Goal: Task Accomplishment & Management: Complete application form

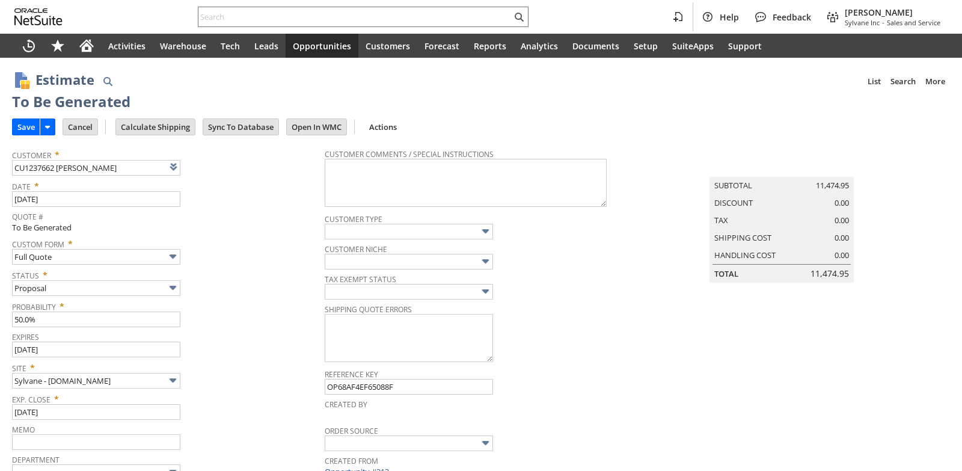
type input "Intelligent Recommendations ⁰"
type input "Add"
type input "Copy Previous"
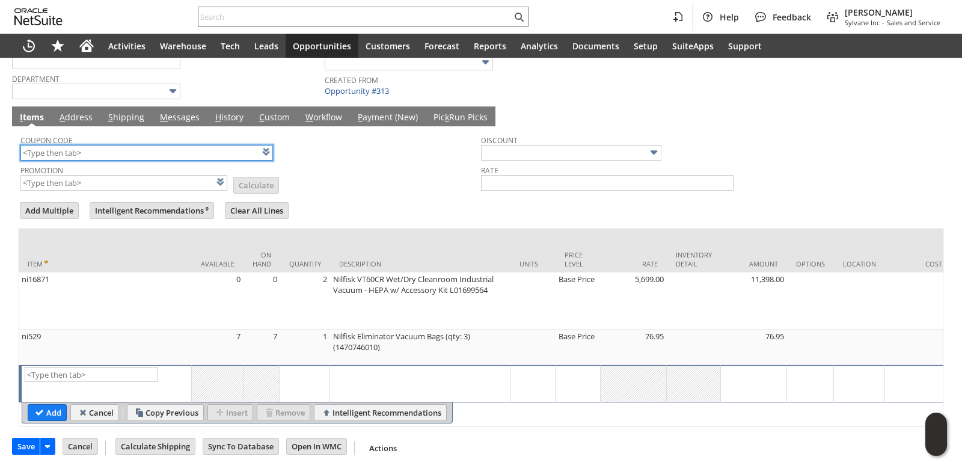
click at [91, 154] on input "text" at bounding box center [146, 153] width 253 height 16
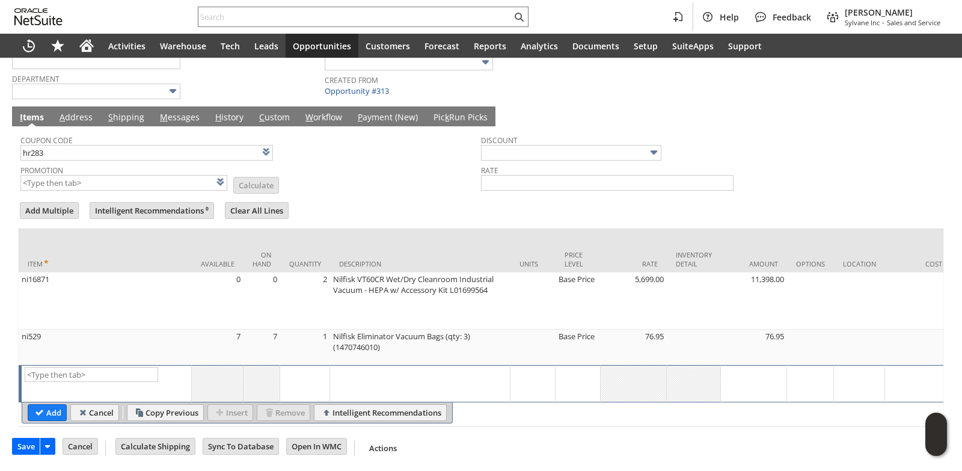
click at [468, 211] on form "Add Multiple Intelligent Recommendations ⁰ Clear All Lines Line Items All Item …" at bounding box center [481, 313] width 926 height 227
type input "HR283"
type input "Promo Code"
type input "-5.0%"
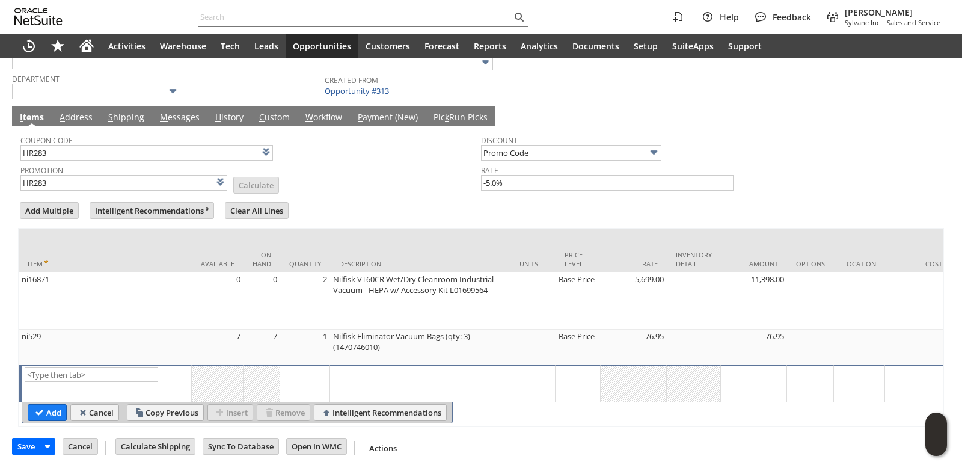
click at [188, 114] on link "M essages" at bounding box center [180, 117] width 46 height 13
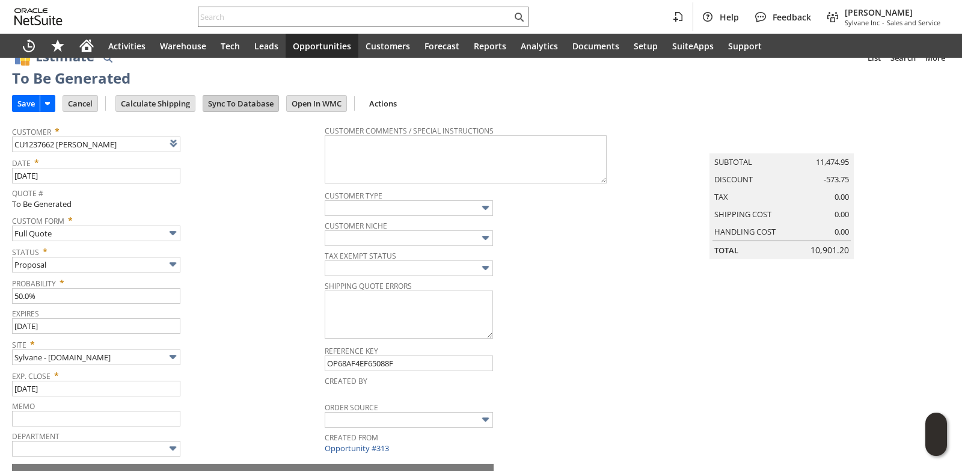
scroll to position [0, 0]
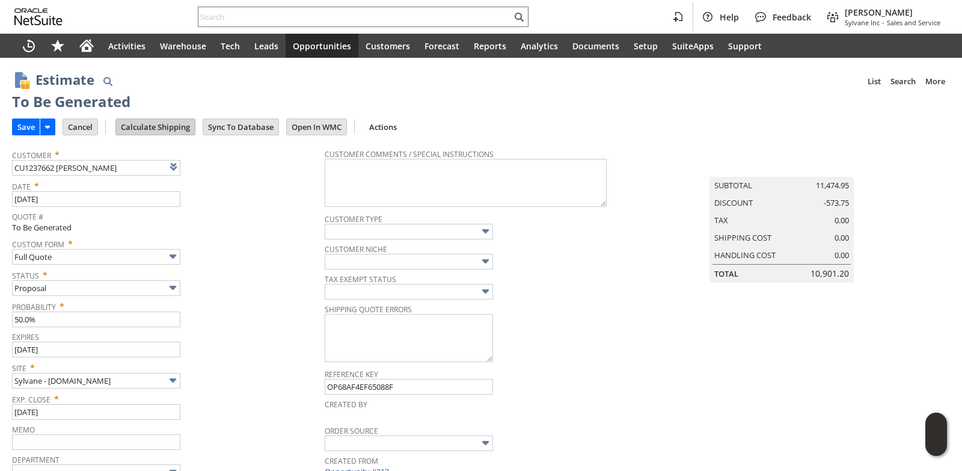
click at [165, 124] on input "Calculate Shipping" at bounding box center [155, 127] width 79 height 16
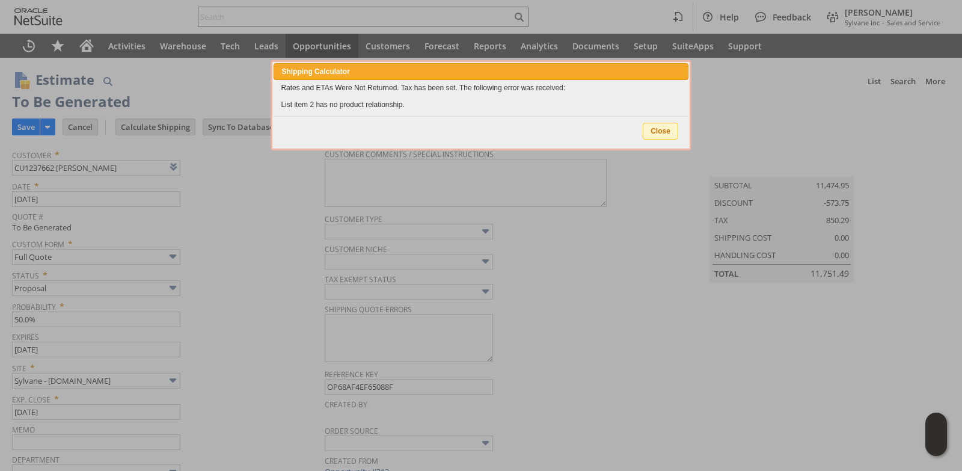
type input "NotExempt"
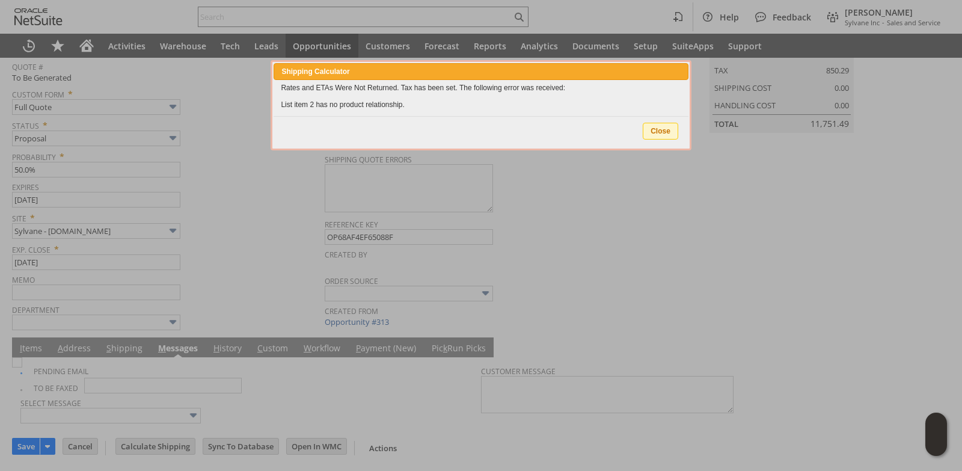
click at [668, 136] on span "Close" at bounding box center [660, 131] width 34 height 16
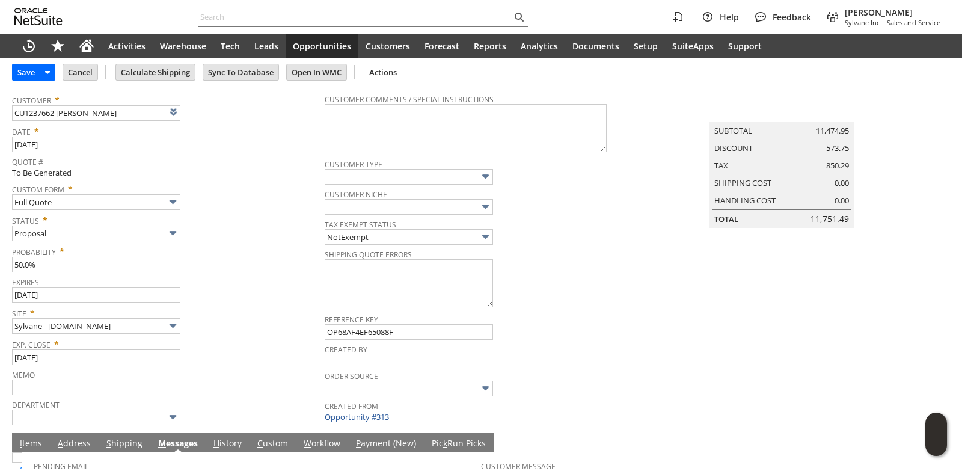
scroll to position [0, 0]
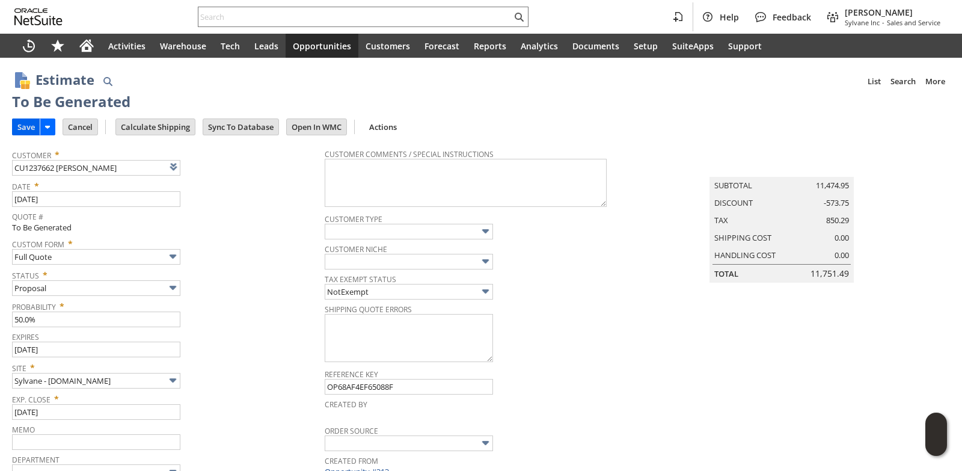
click at [34, 123] on input "Save" at bounding box center [26, 127] width 27 height 16
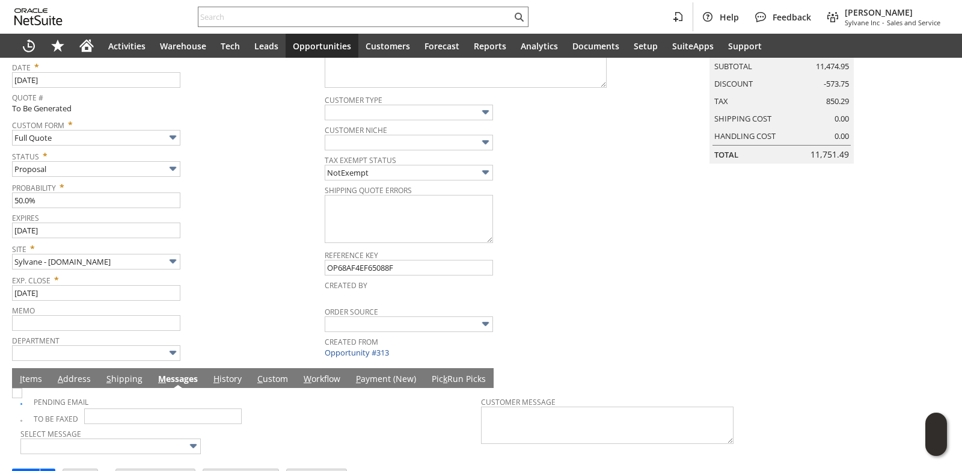
scroll to position [152, 0]
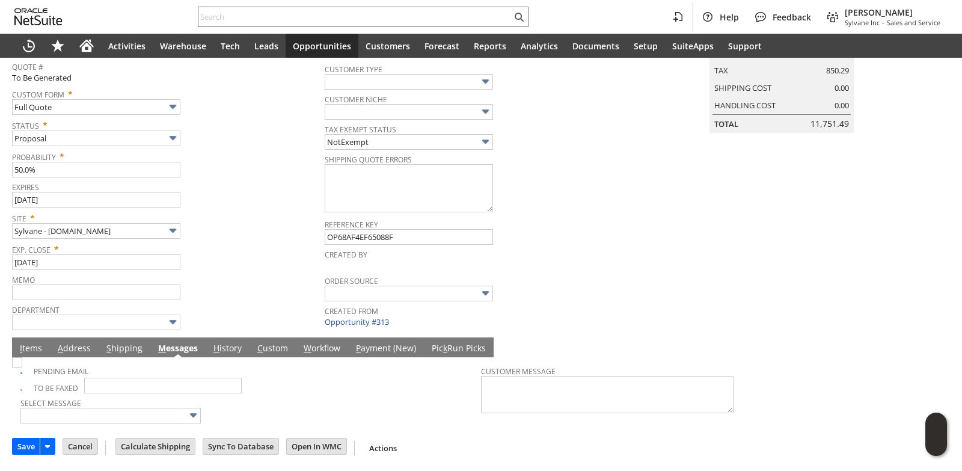
click at [27, 355] on link "I tems" at bounding box center [31, 348] width 28 height 13
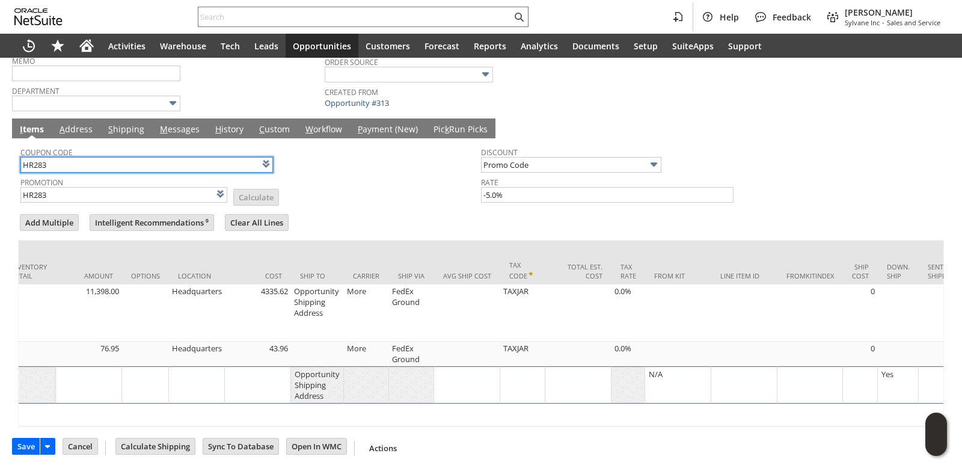
scroll to position [0, 667]
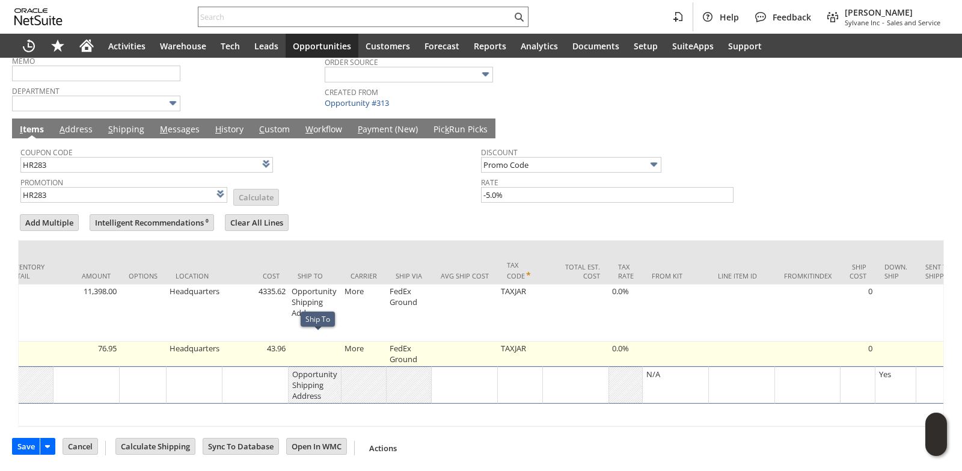
click at [330, 349] on td at bounding box center [315, 354] width 53 height 25
type input "OK"
type input "Make Copy"
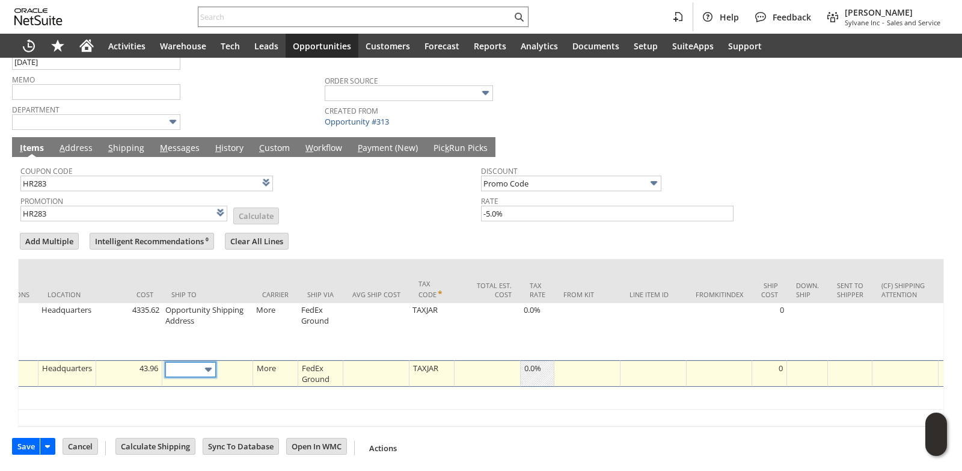
scroll to position [361, 0]
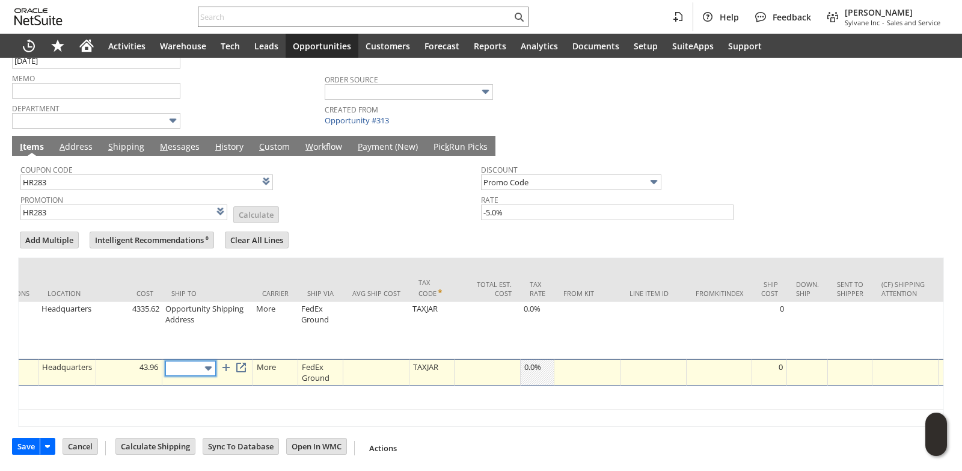
click at [180, 366] on input "text" at bounding box center [190, 368] width 51 height 15
click at [247, 362] on link at bounding box center [240, 367] width 13 height 13
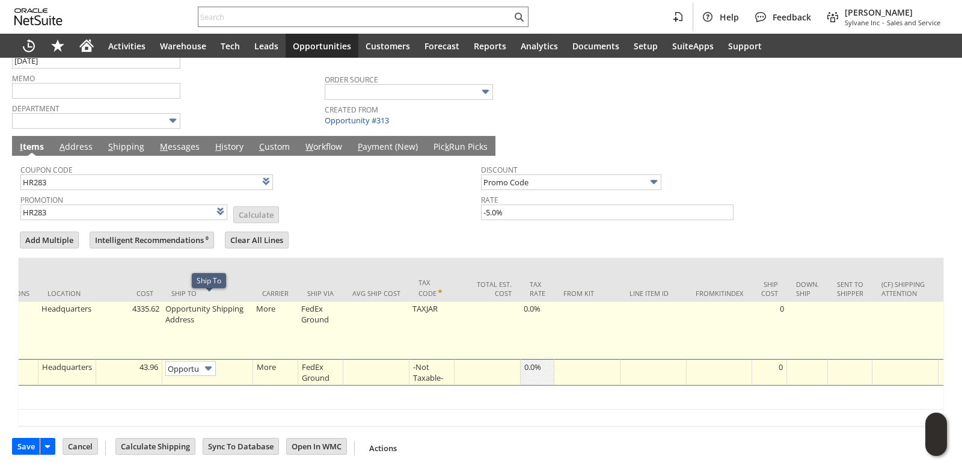
click at [194, 308] on td "Opportunity Shipping Address" at bounding box center [207, 330] width 91 height 57
type input "Opportunity Shipping Address"
type input "OK"
type input "Make Copy"
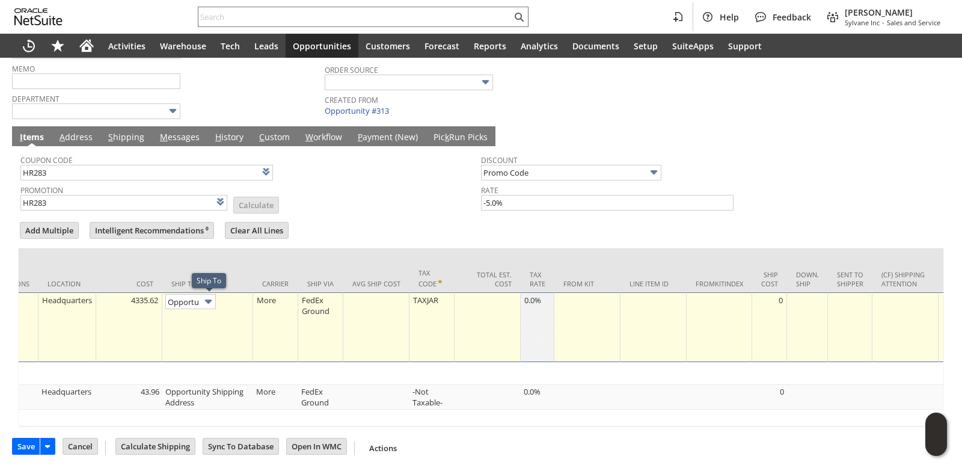
scroll to position [0, 75]
click at [213, 308] on img at bounding box center [208, 301] width 14 height 14
click at [244, 304] on link at bounding box center [240, 299] width 13 height 13
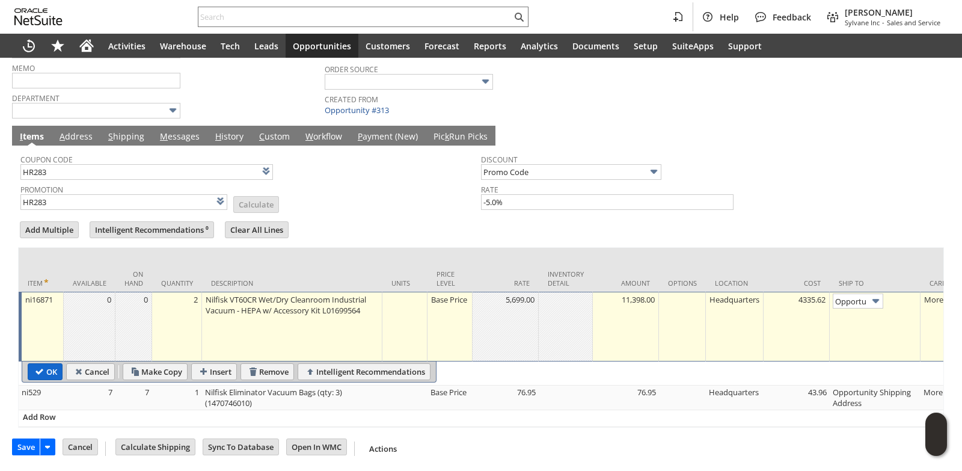
click at [41, 371] on input "OK" at bounding box center [45, 372] width 34 height 16
type input "Add"
type input "Copy Previous"
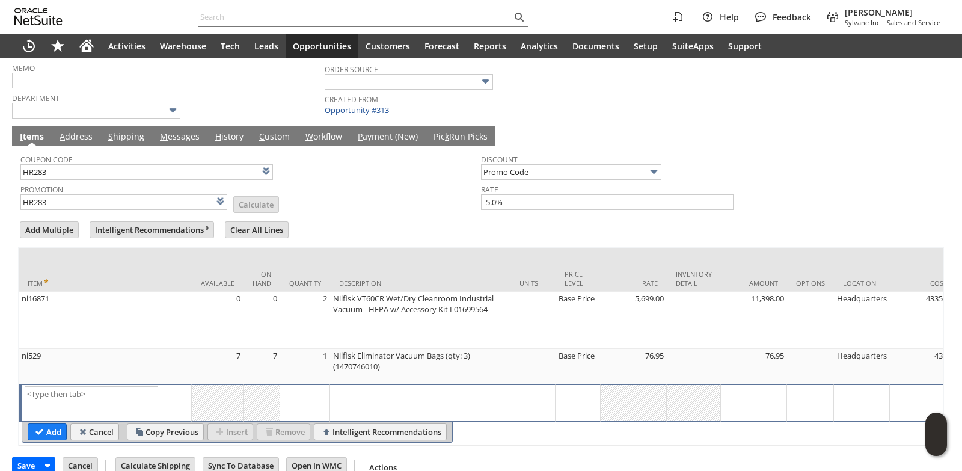
click at [180, 143] on link "M essages" at bounding box center [180, 136] width 46 height 13
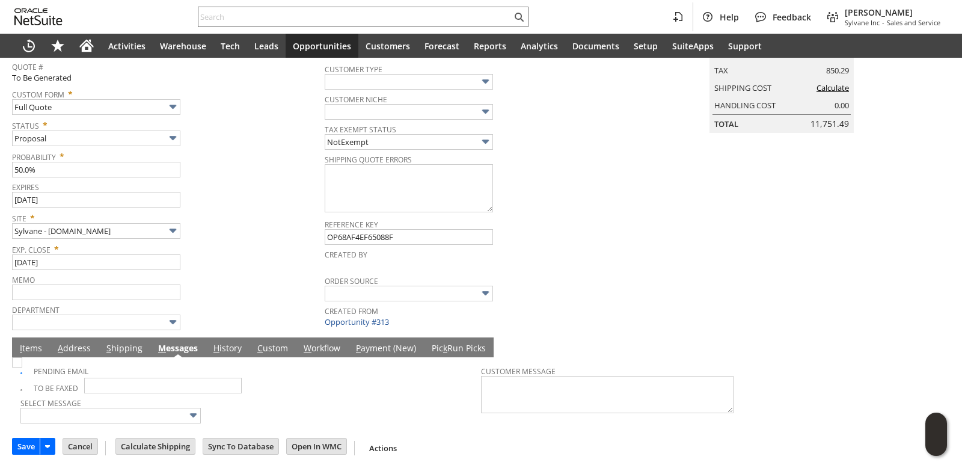
click at [257, 193] on div "Expires [DATE]" at bounding box center [165, 193] width 307 height 29
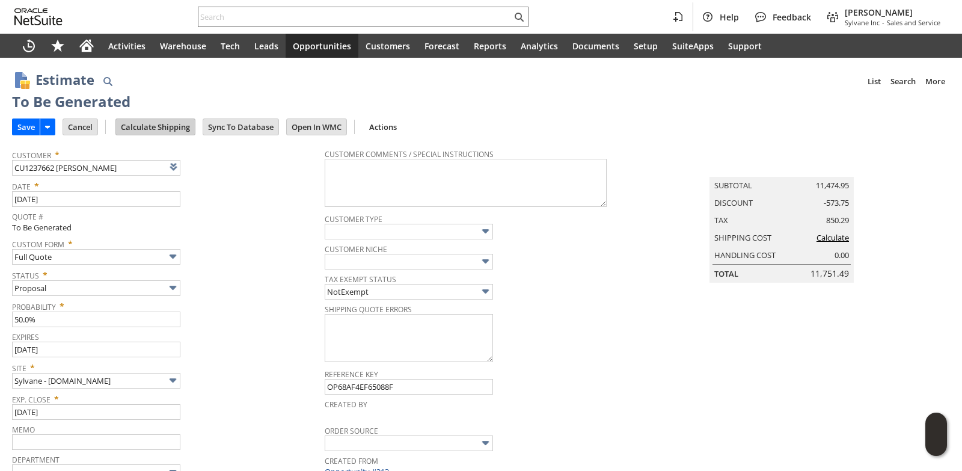
click at [166, 128] on input "Calculate Shipping" at bounding box center [155, 127] width 79 height 16
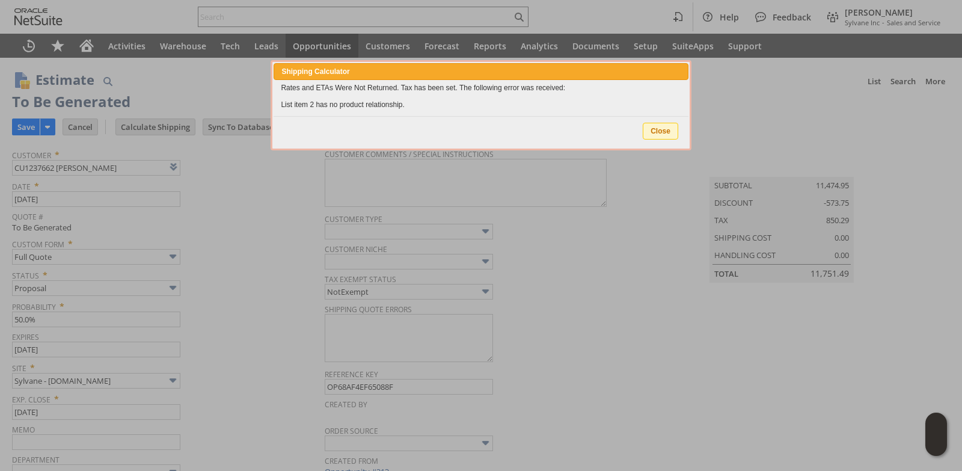
click at [663, 130] on span "Close" at bounding box center [660, 131] width 34 height 16
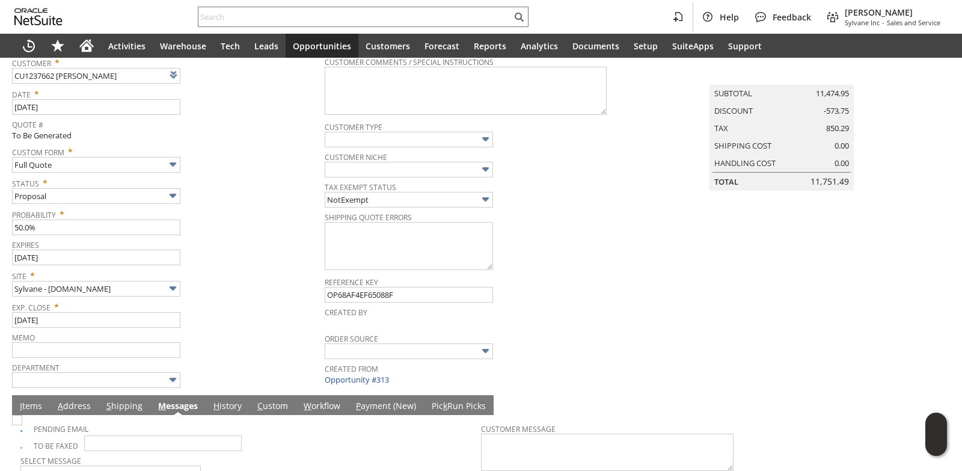
scroll to position [152, 0]
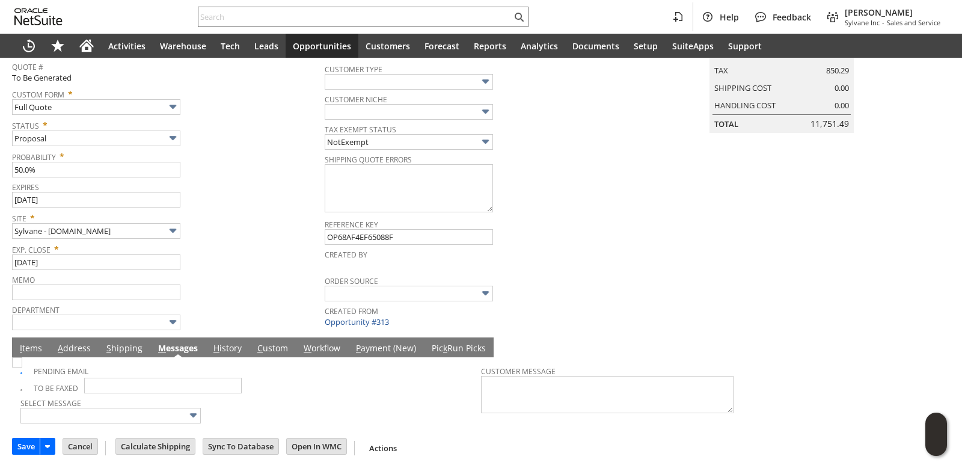
click at [32, 343] on link "I tems" at bounding box center [31, 348] width 28 height 13
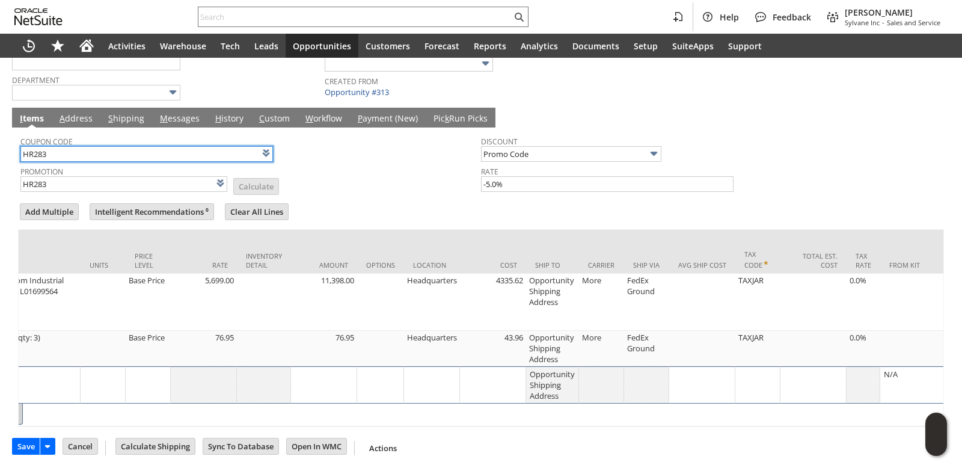
scroll to position [0, 427]
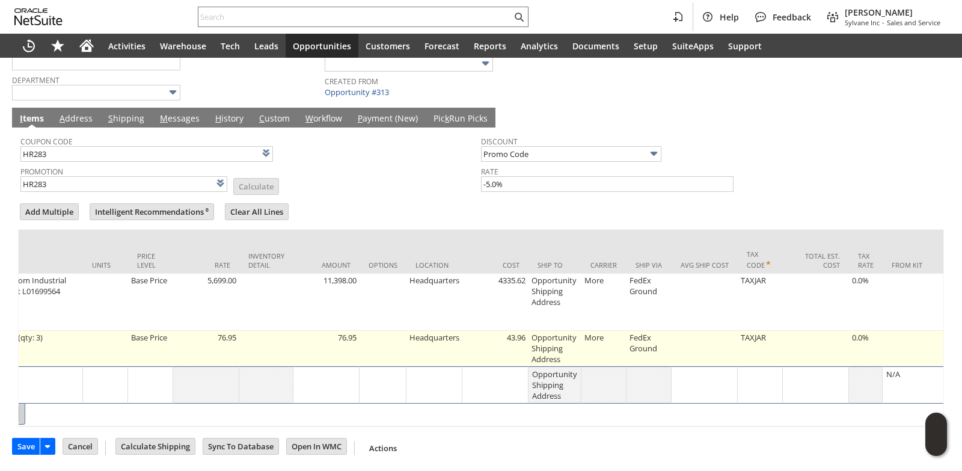
click at [555, 335] on td "Opportunity Shipping Address" at bounding box center [554, 348] width 53 height 35
type input "Opportunity Shipping Address"
type input "OK"
type input "Make Copy"
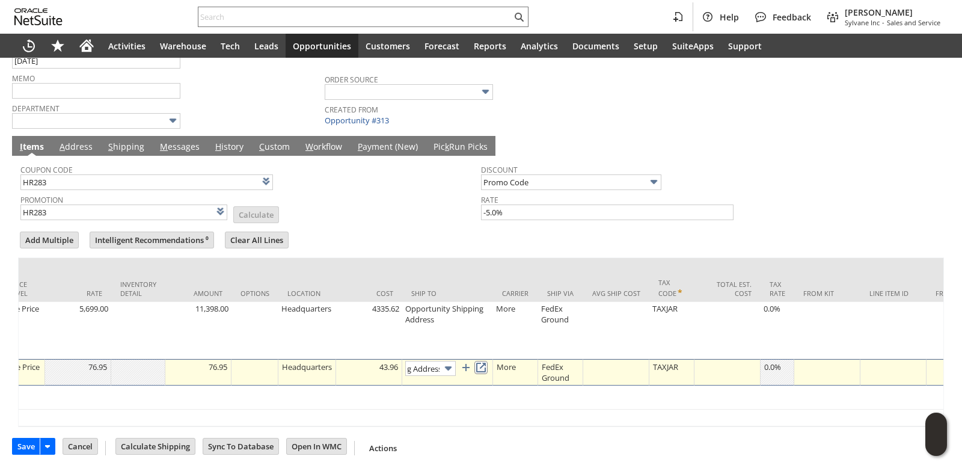
scroll to position [0, 0]
click at [488, 361] on link at bounding box center [480, 367] width 13 height 13
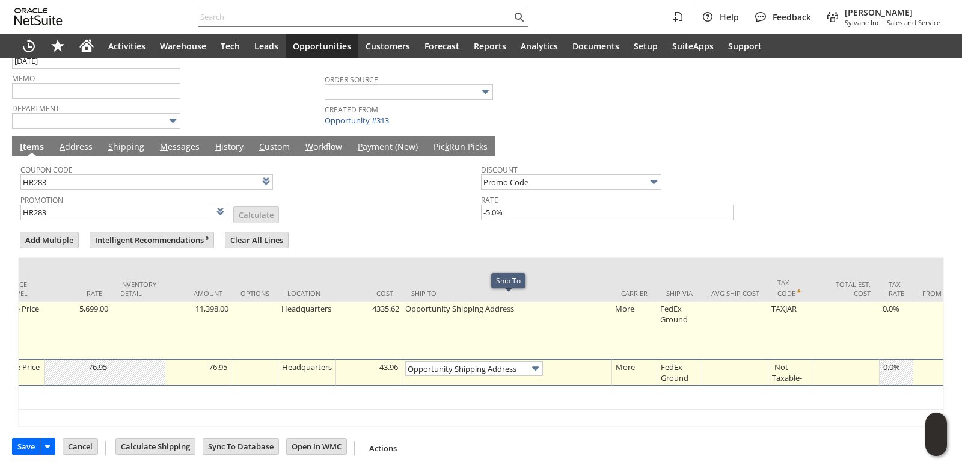
click at [461, 320] on td "Opportunity Shipping Address" at bounding box center [507, 330] width 210 height 57
type input "Opportunity Shipping Address"
type input "OK"
type input "Make Copy"
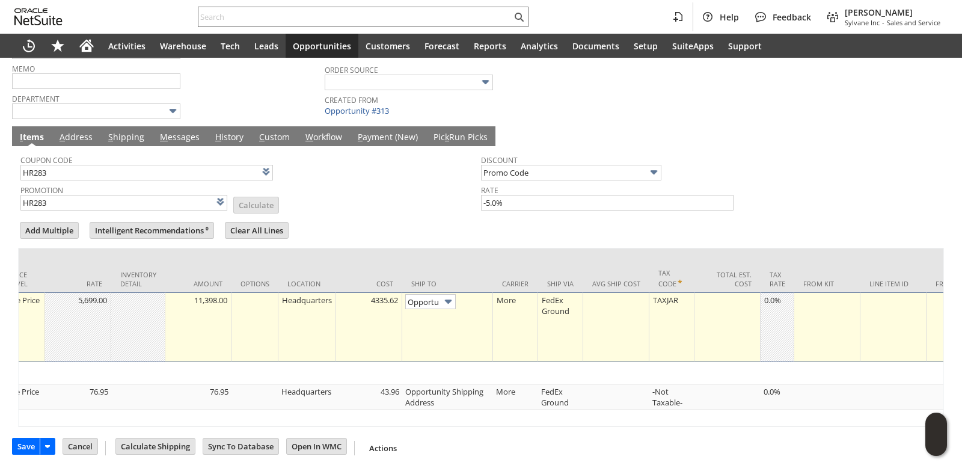
scroll to position [0, 75]
click at [435, 309] on input "Opportunity Shipping Address" at bounding box center [430, 301] width 51 height 15
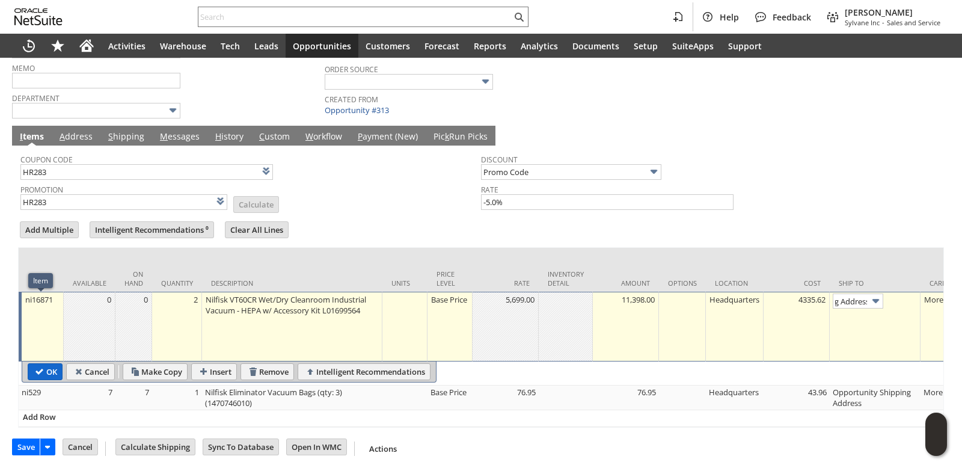
click at [40, 366] on input "OK" at bounding box center [45, 372] width 34 height 16
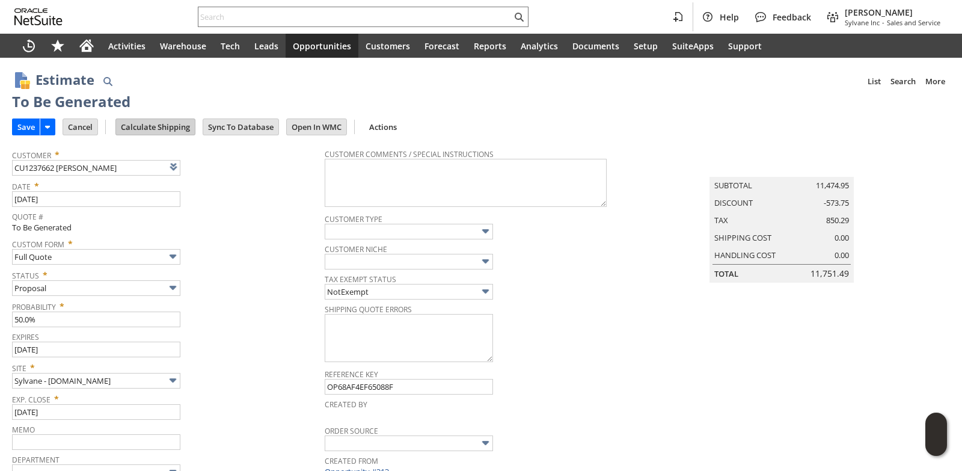
click at [161, 121] on input "Calculate Shipping" at bounding box center [155, 127] width 79 height 16
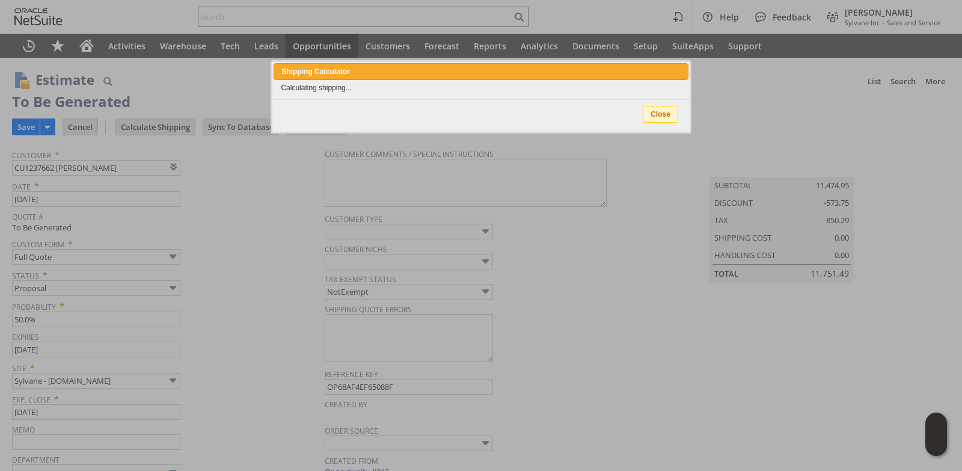
type input "Add"
type input "Copy Previous"
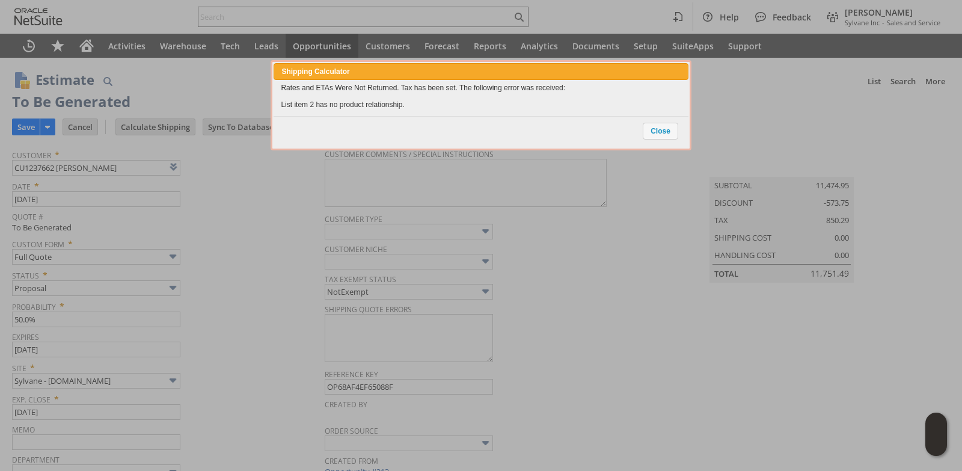
scroll to position [391, 0]
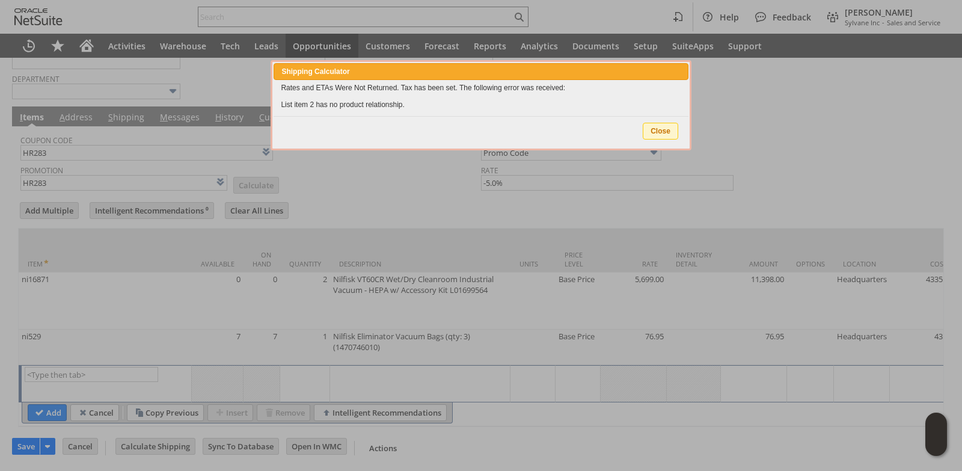
click at [669, 130] on span "Close" at bounding box center [660, 131] width 34 height 16
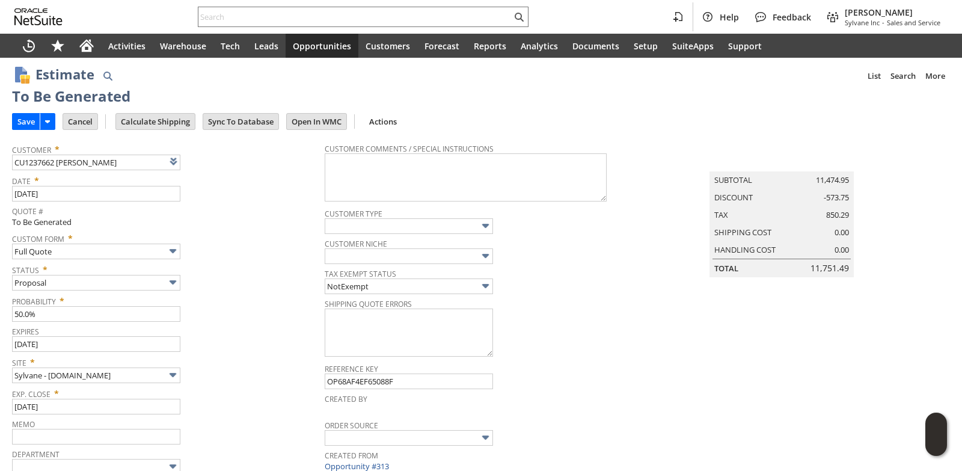
scroll to position [0, 0]
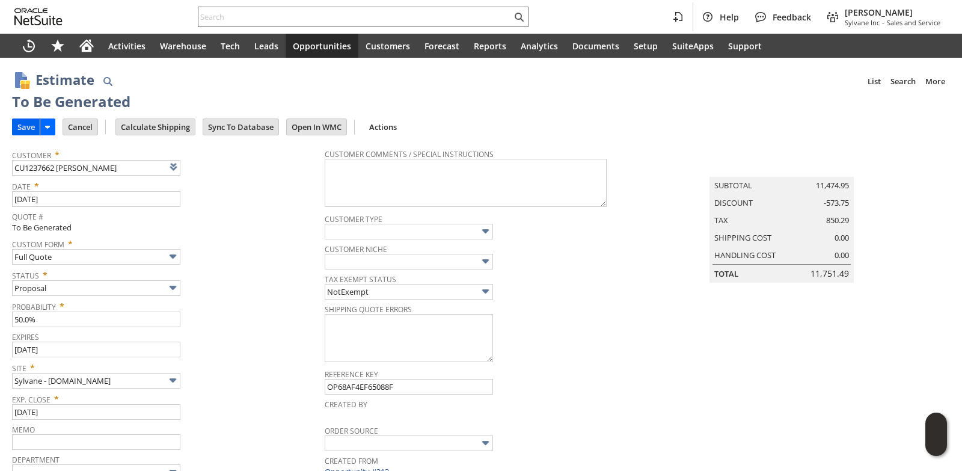
click at [30, 119] on input "Save" at bounding box center [26, 127] width 27 height 16
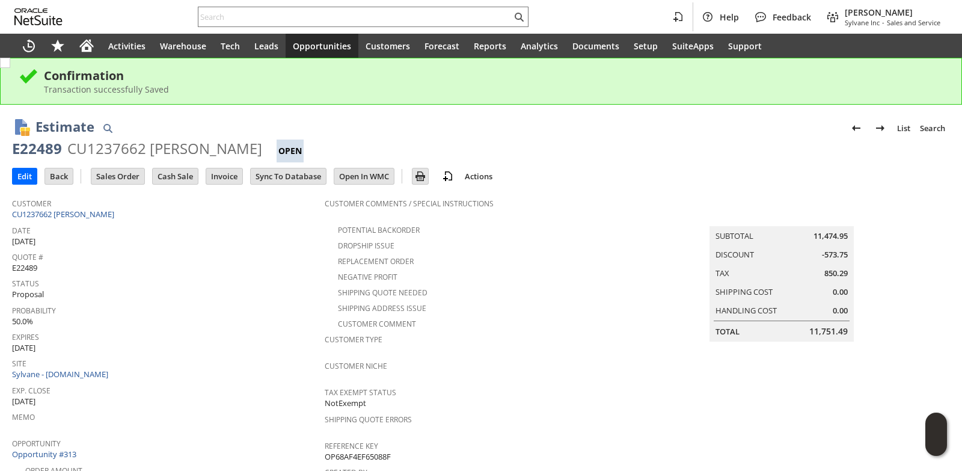
click at [338, 43] on span "Opportunities" at bounding box center [322, 45] width 58 height 11
